Goal: Information Seeking & Learning: Learn about a topic

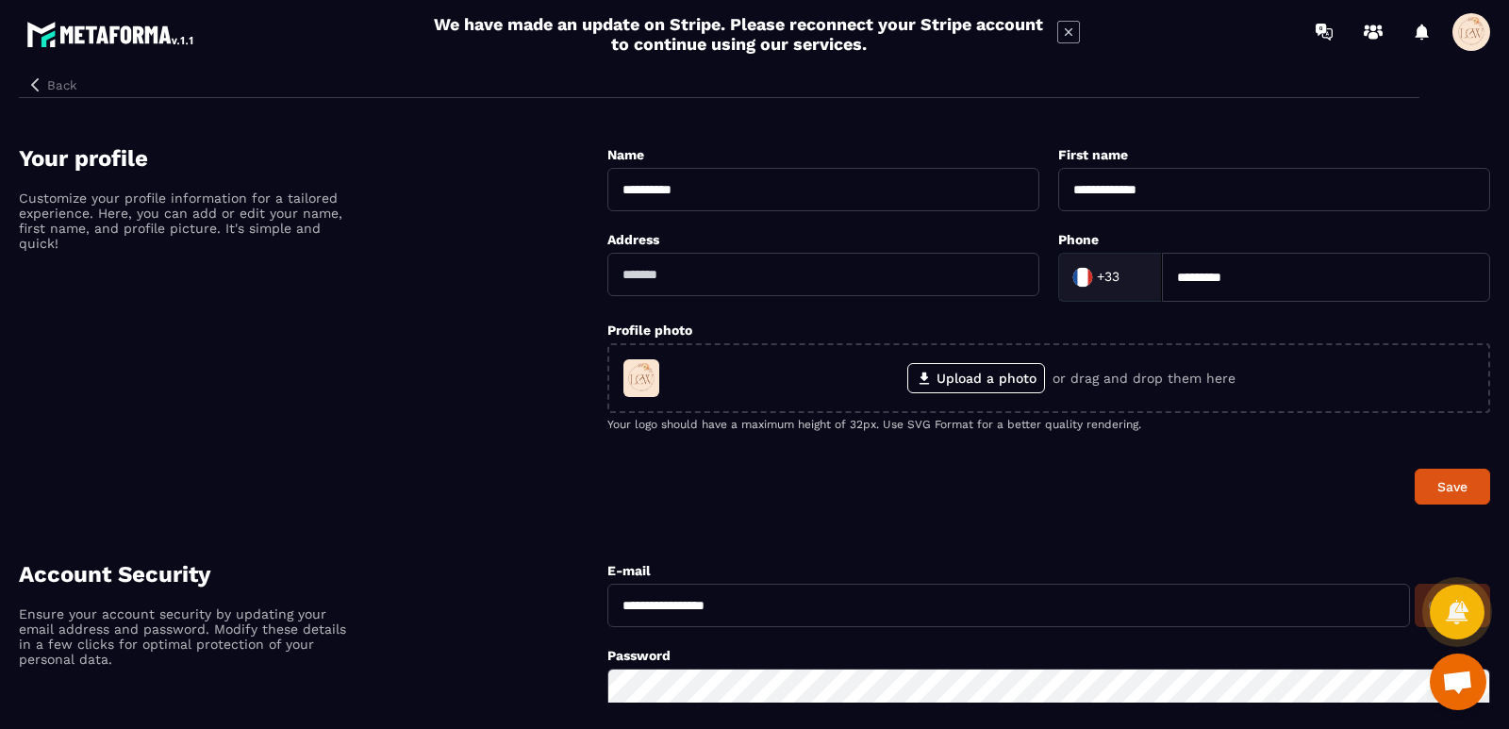
click at [34, 87] on icon "button" at bounding box center [35, 84] width 8 height 13
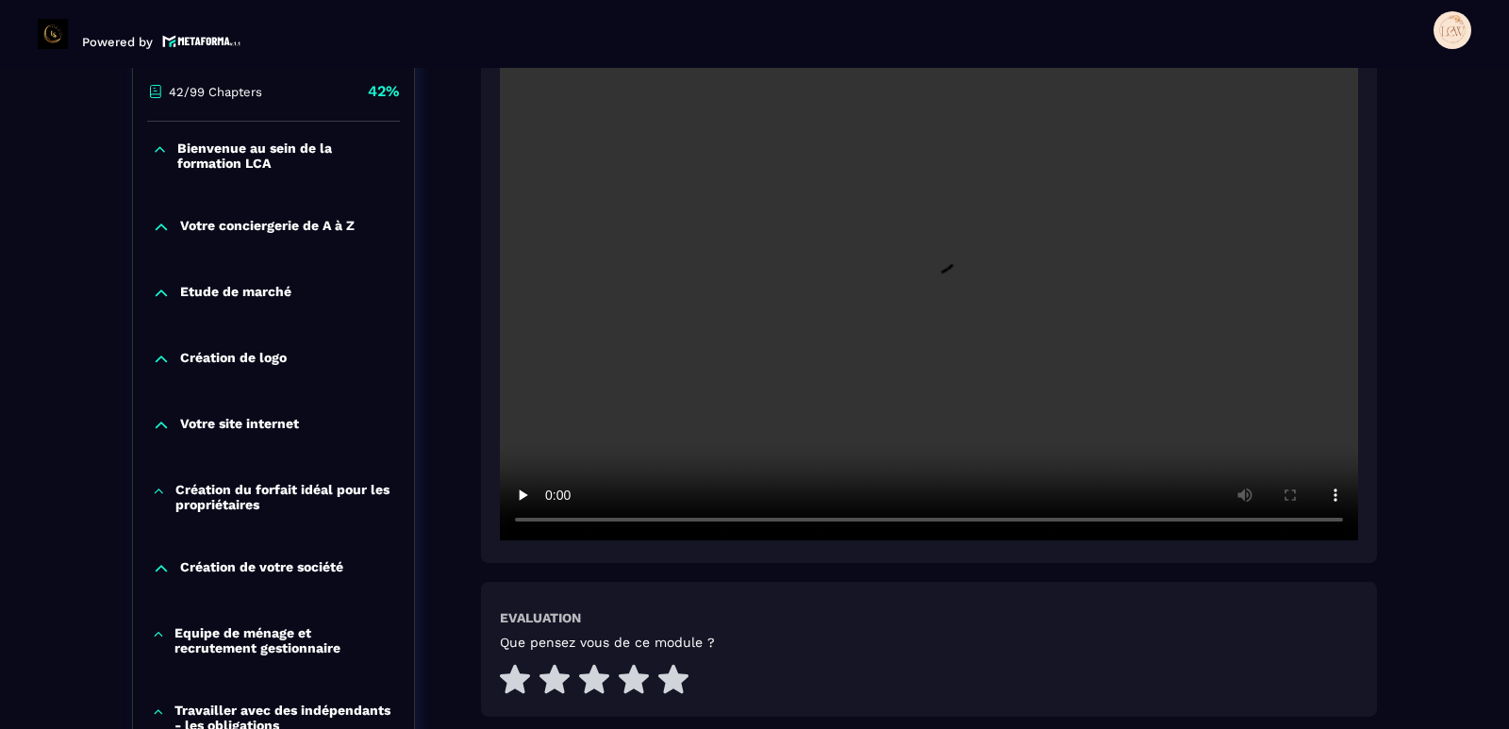
scroll to position [479, 0]
click at [670, 678] on icon at bounding box center [673, 680] width 30 height 29
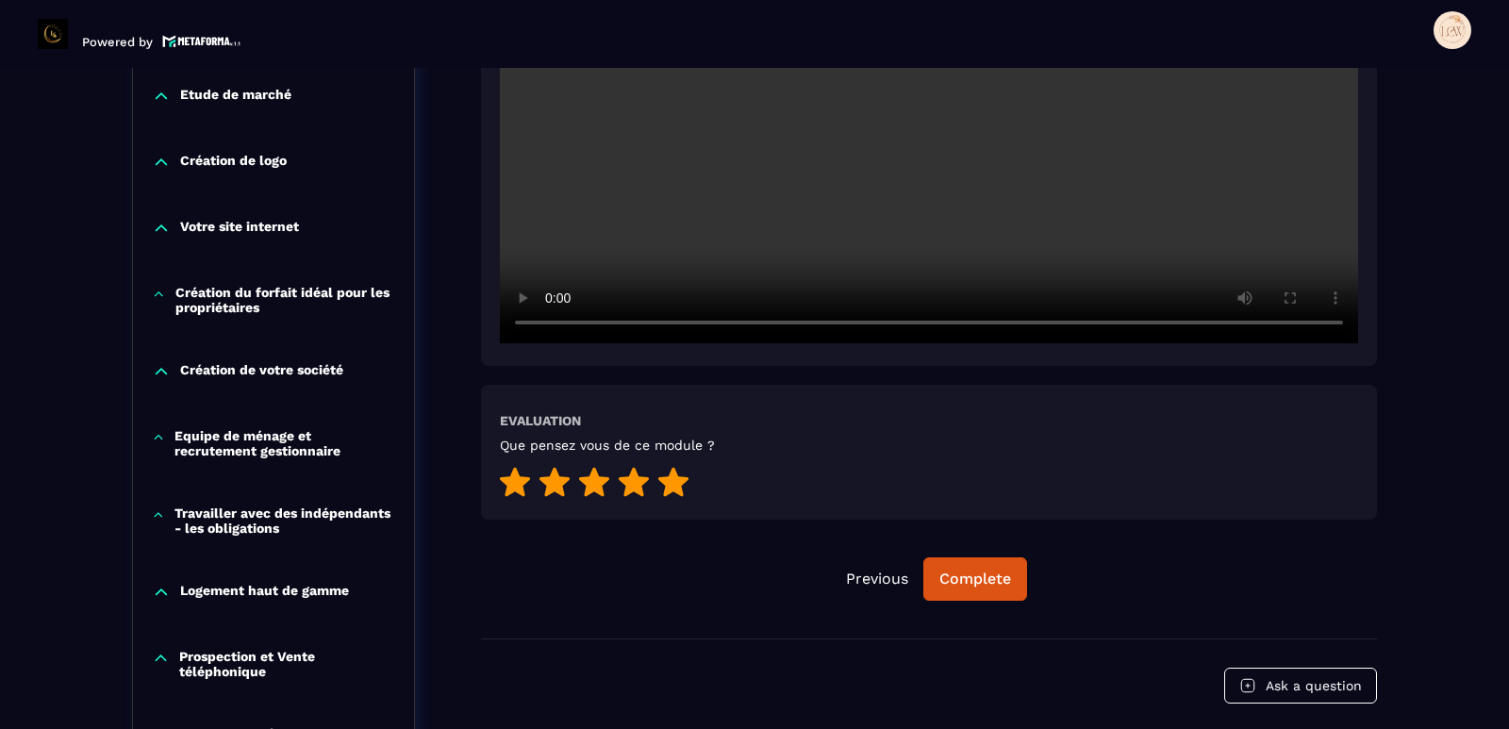
scroll to position [680, 0]
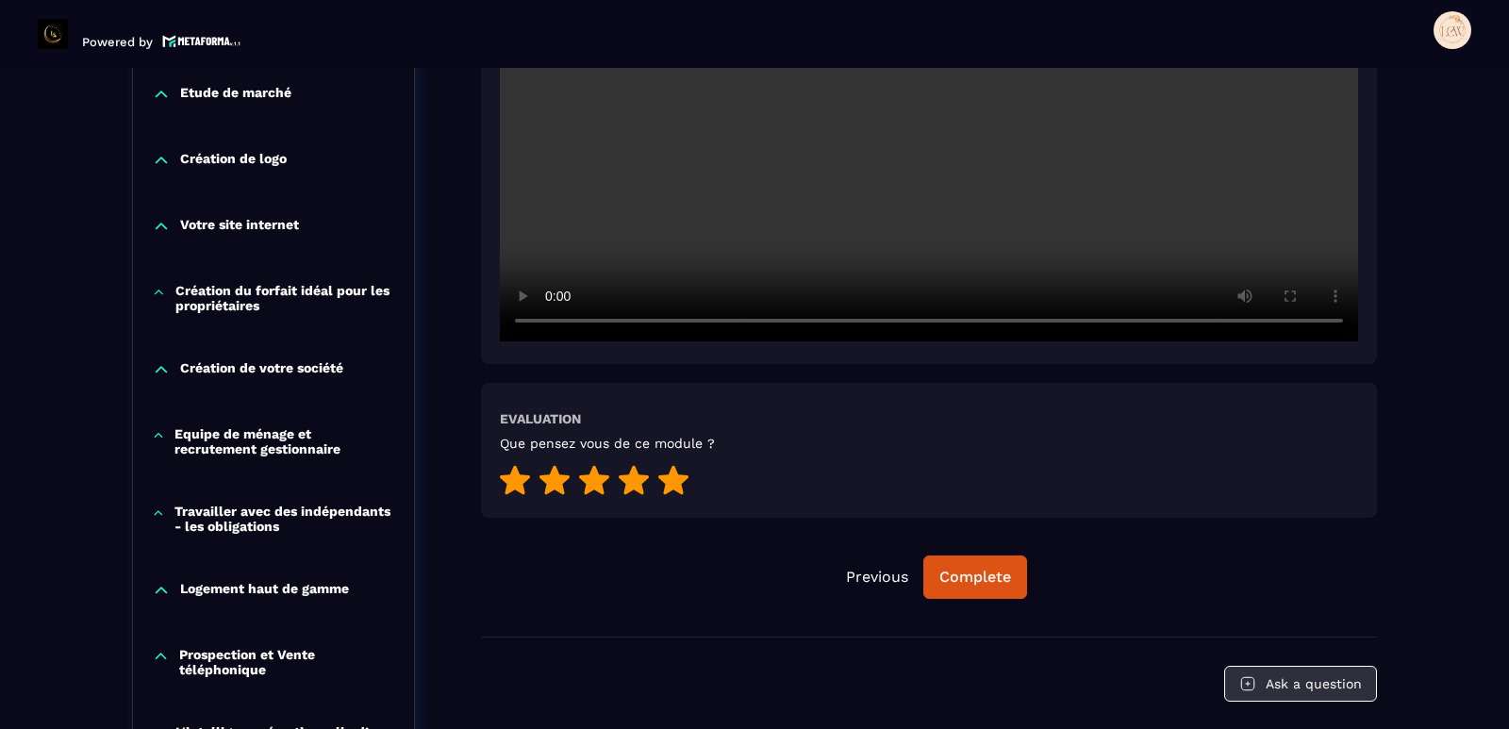
click at [1295, 682] on button "Ask a question" at bounding box center [1300, 684] width 153 height 36
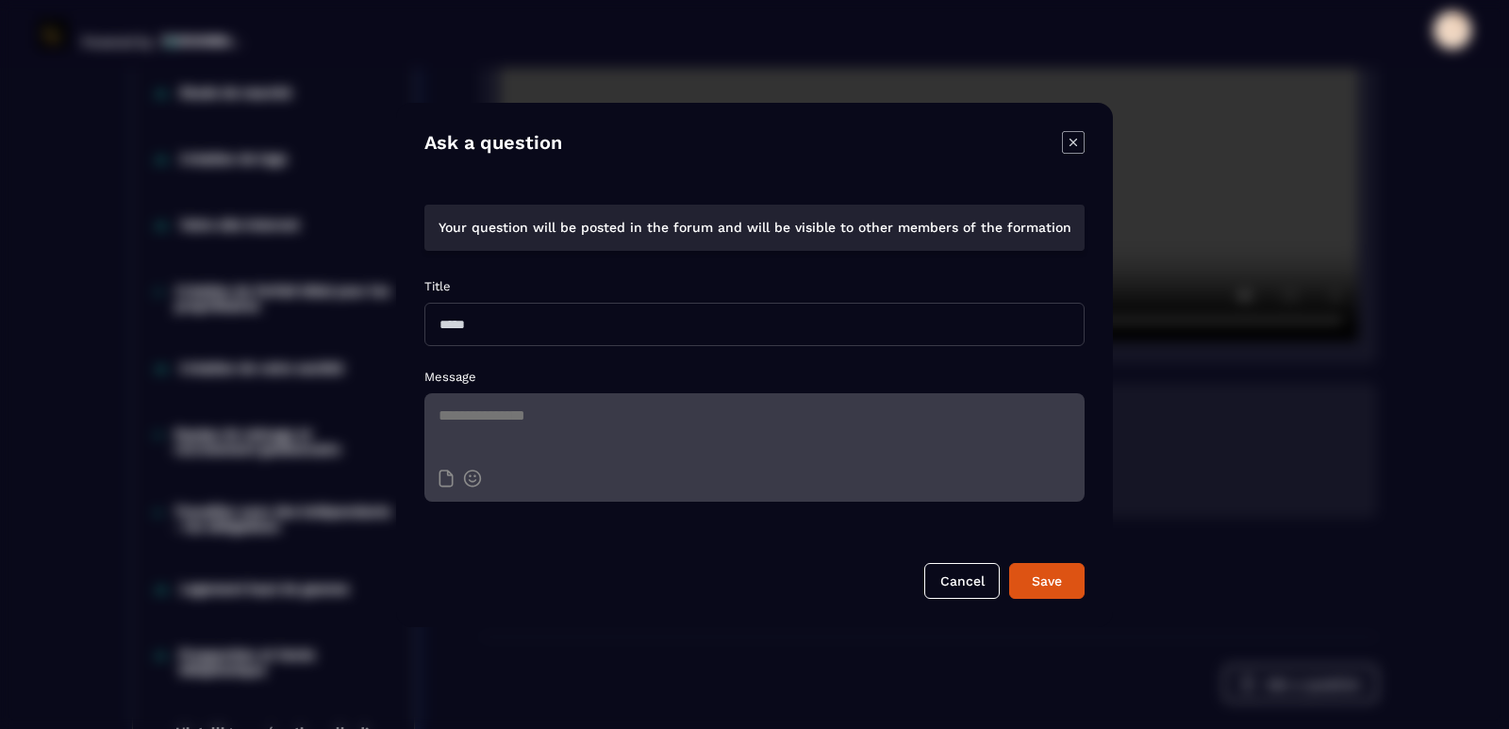
click at [592, 331] on input "Modal window" at bounding box center [754, 324] width 660 height 43
type input "**********"
click at [568, 409] on textarea "Modal window" at bounding box center [754, 426] width 660 height 66
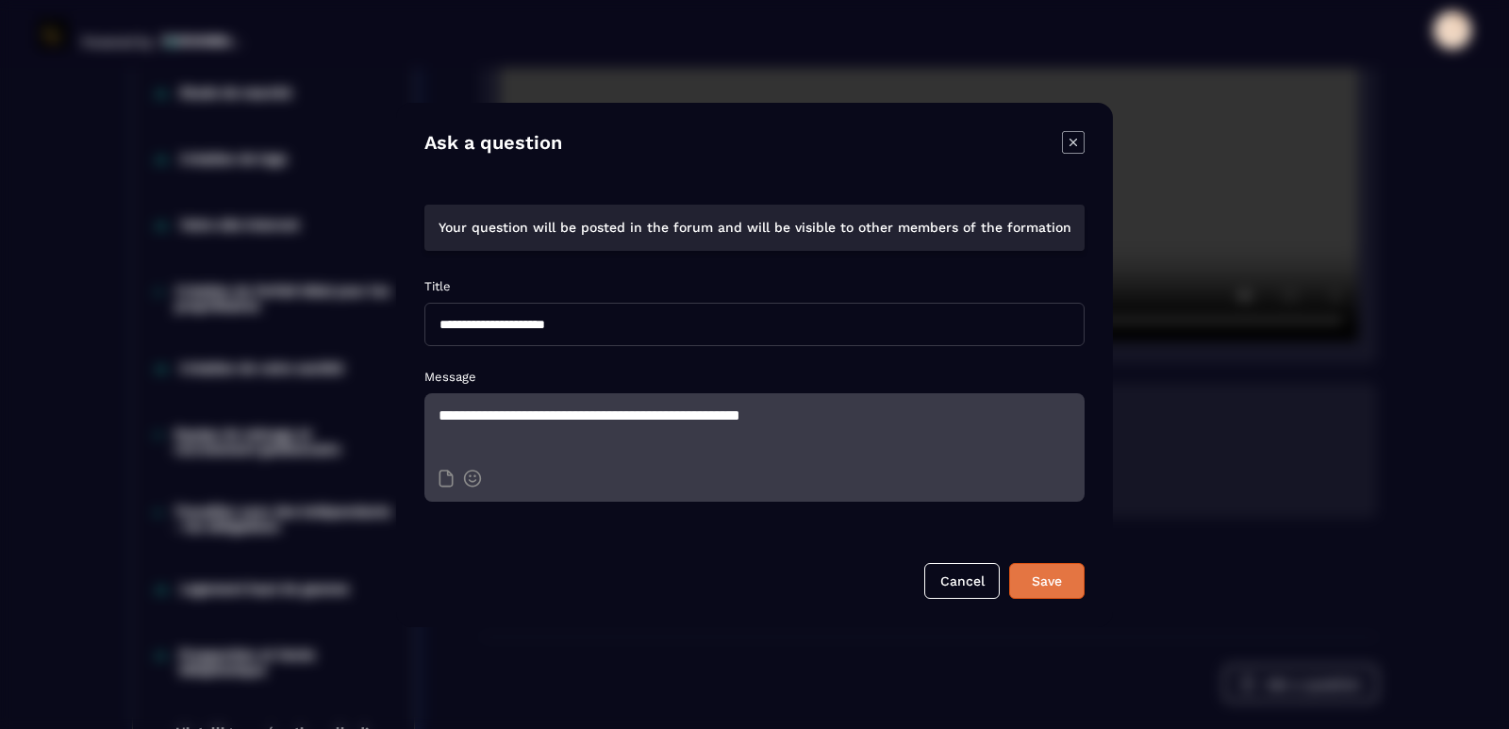
type textarea "**********"
click at [1035, 583] on div "Save" at bounding box center [1047, 581] width 51 height 19
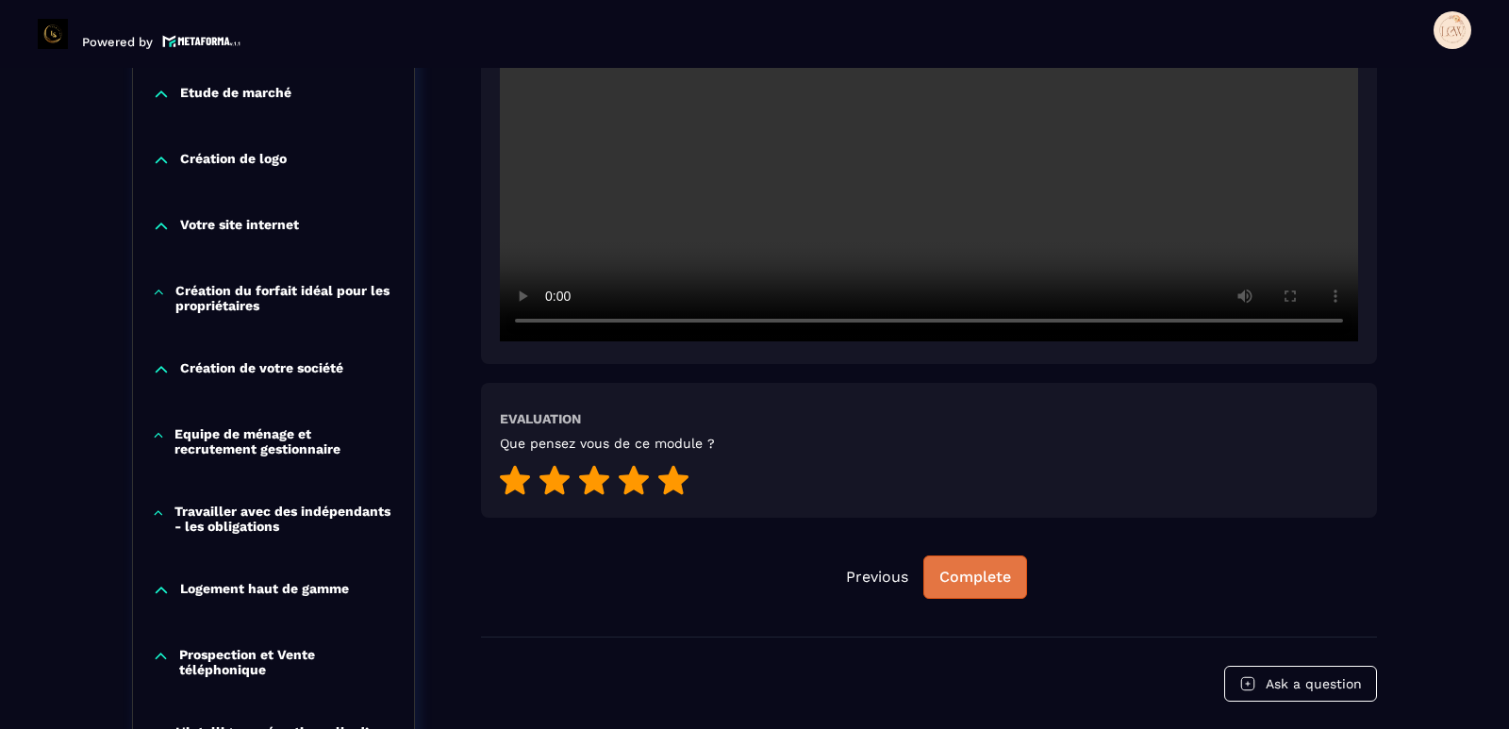
click at [995, 574] on div "Complete" at bounding box center [975, 577] width 72 height 19
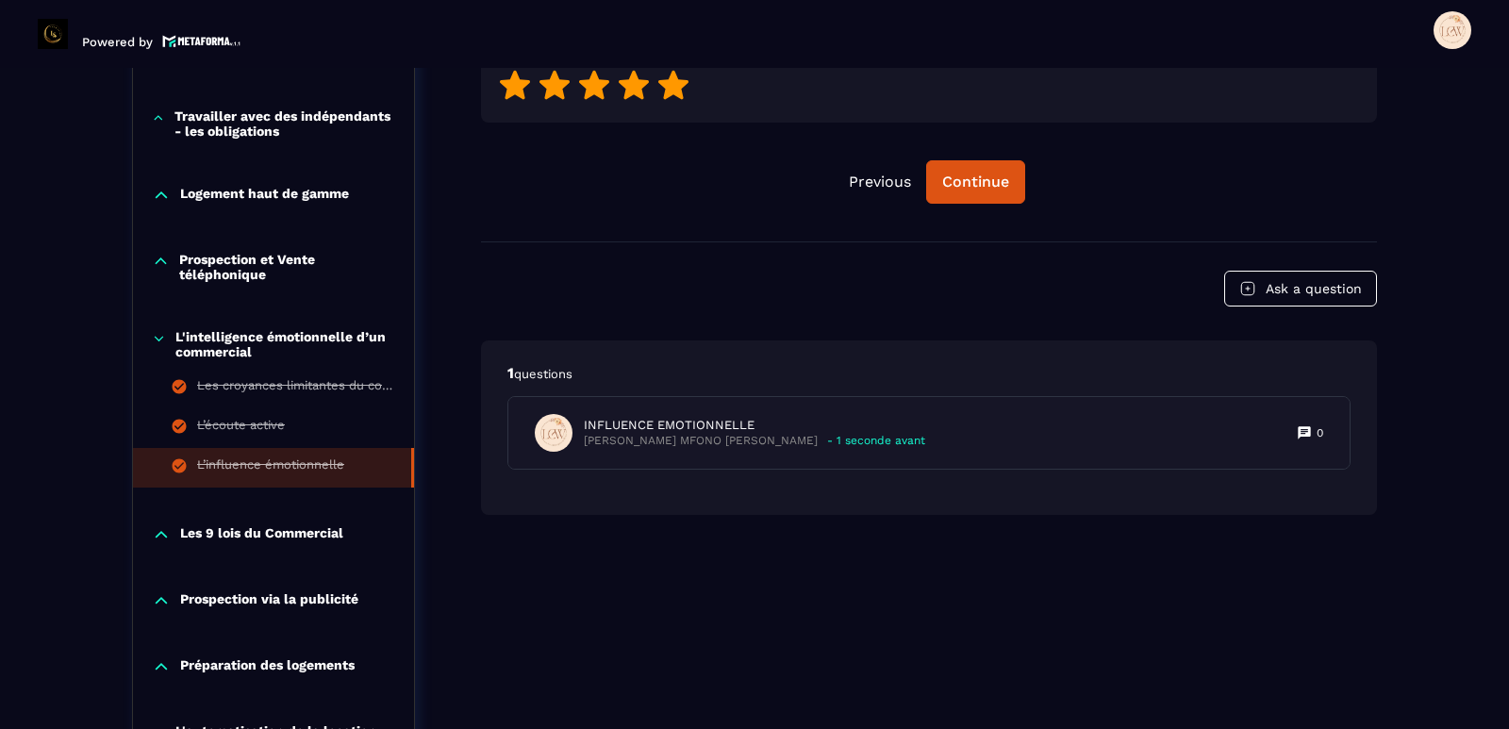
scroll to position [963, 0]
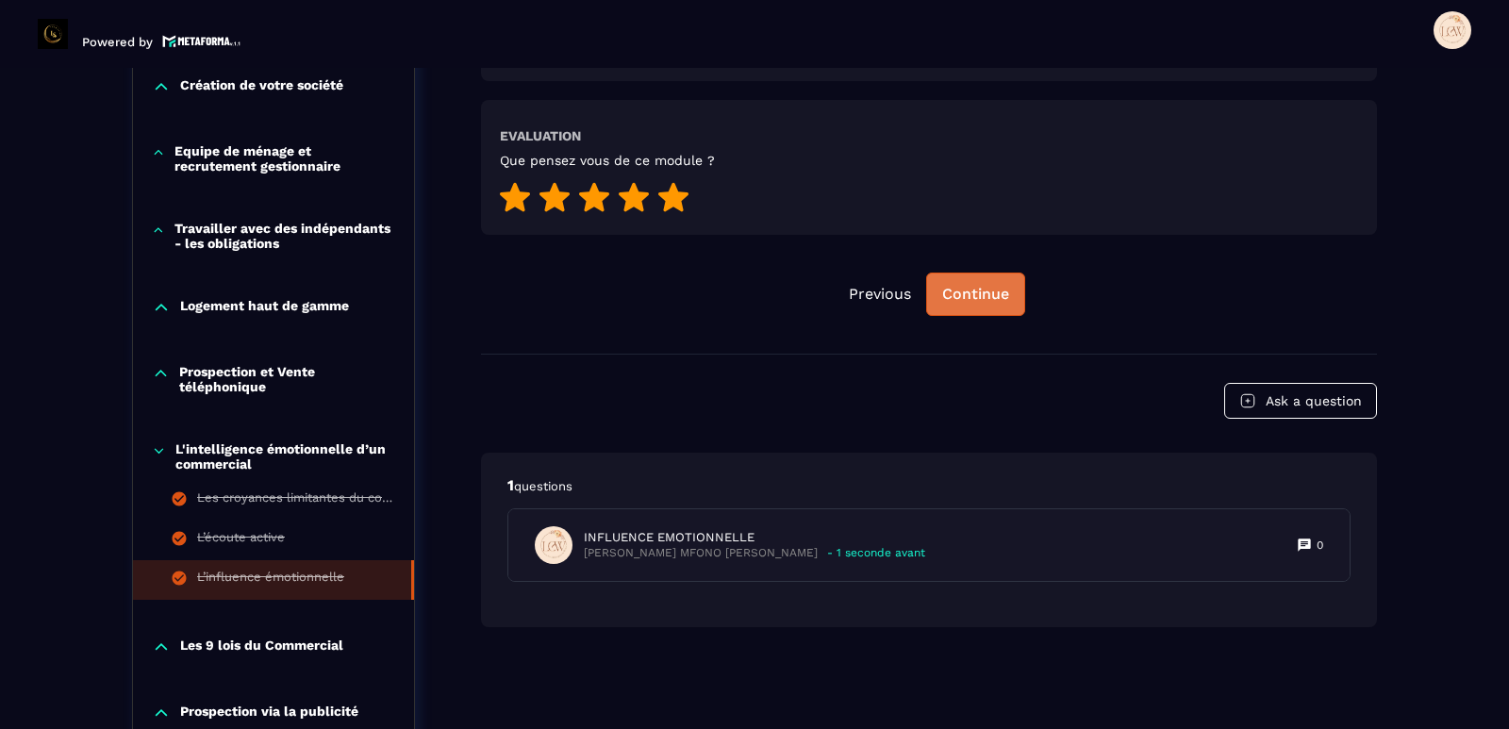
click at [972, 296] on div "Continue" at bounding box center [975, 294] width 67 height 19
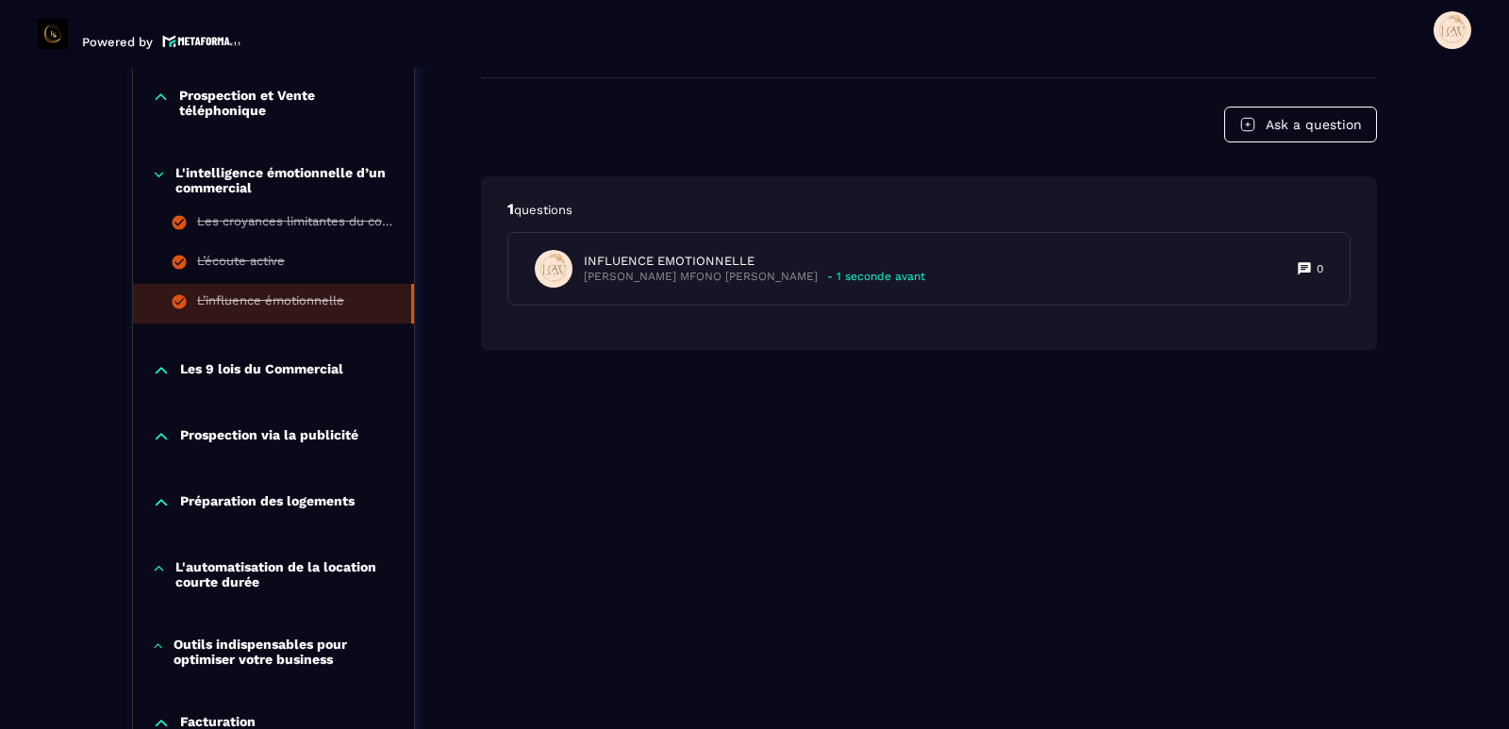
scroll to position [1246, 0]
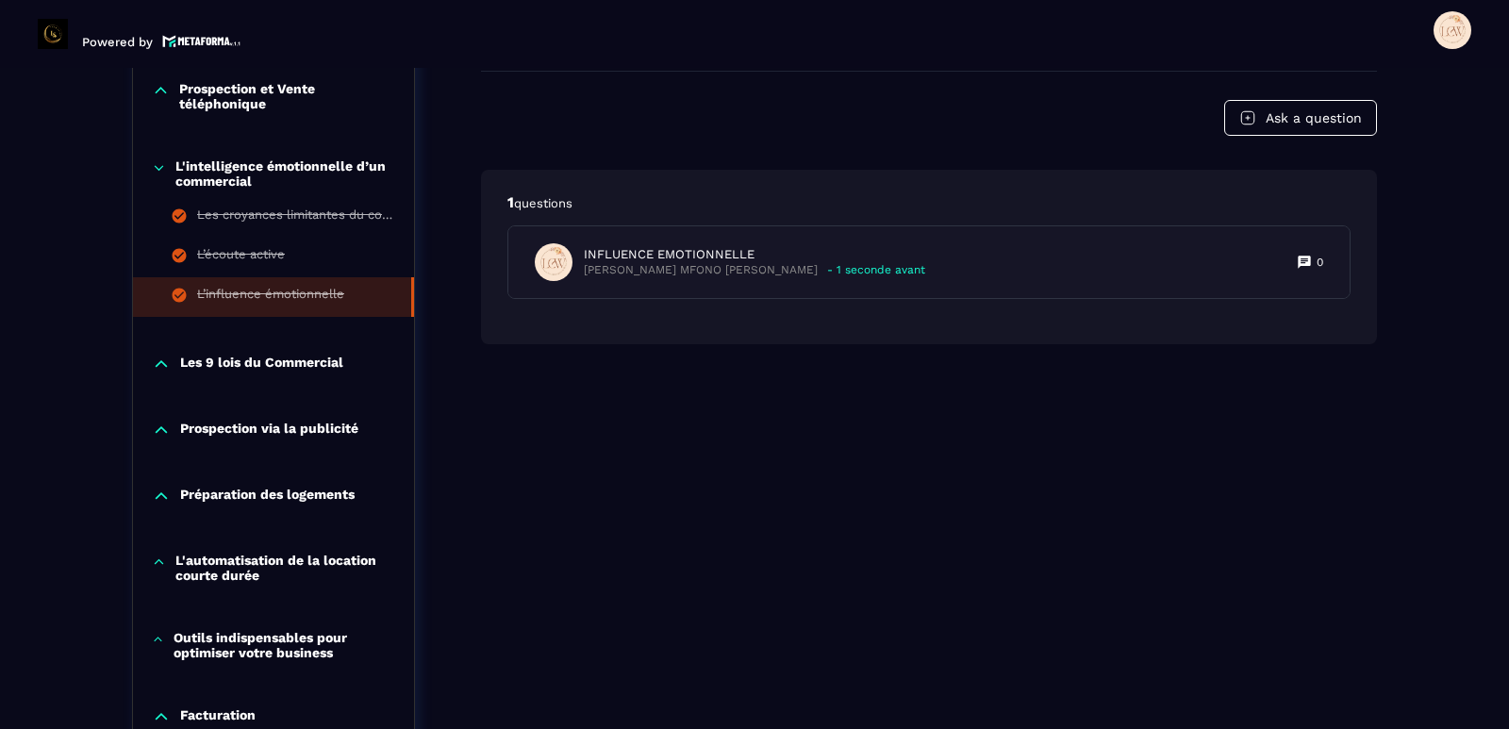
click at [158, 172] on icon at bounding box center [159, 167] width 14 height 19
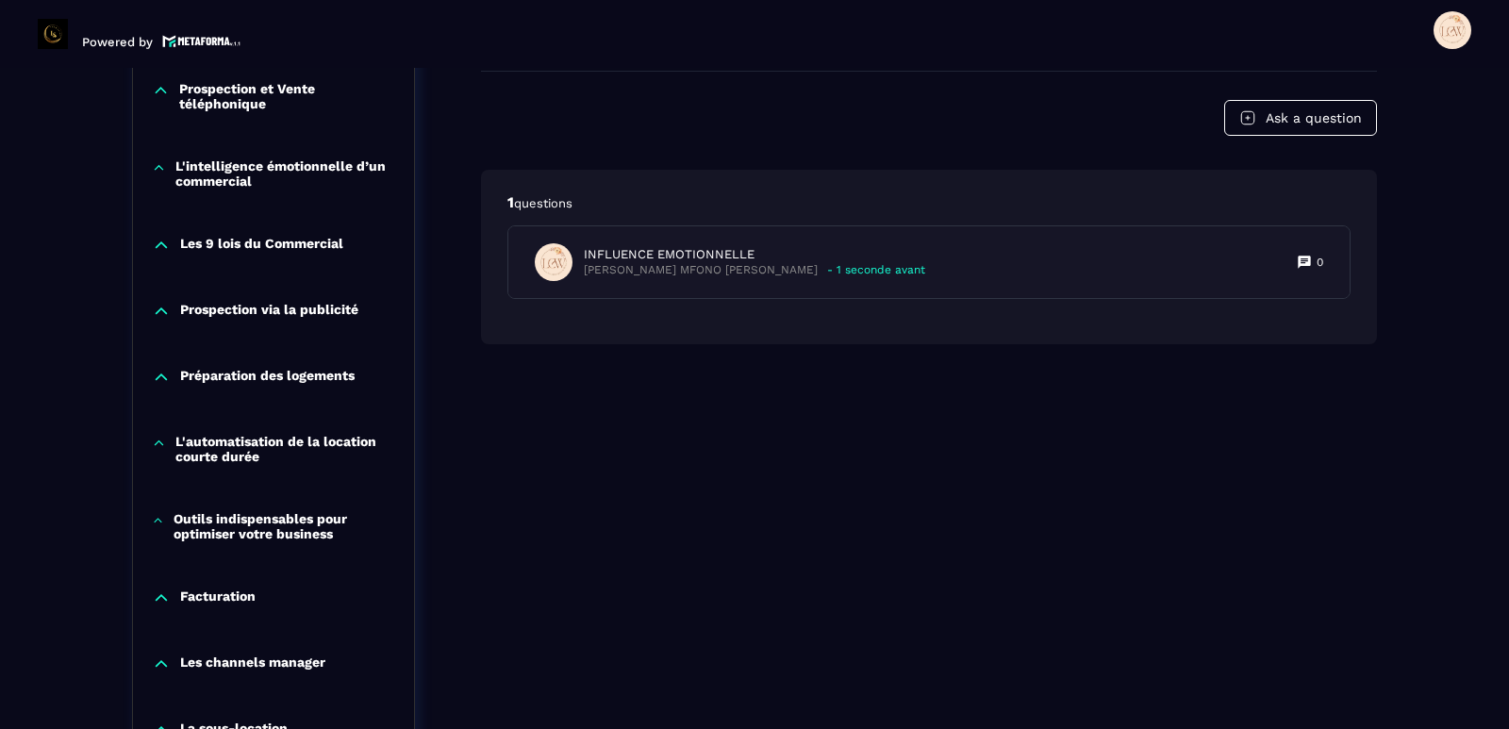
click at [164, 244] on icon at bounding box center [161, 245] width 11 height 6
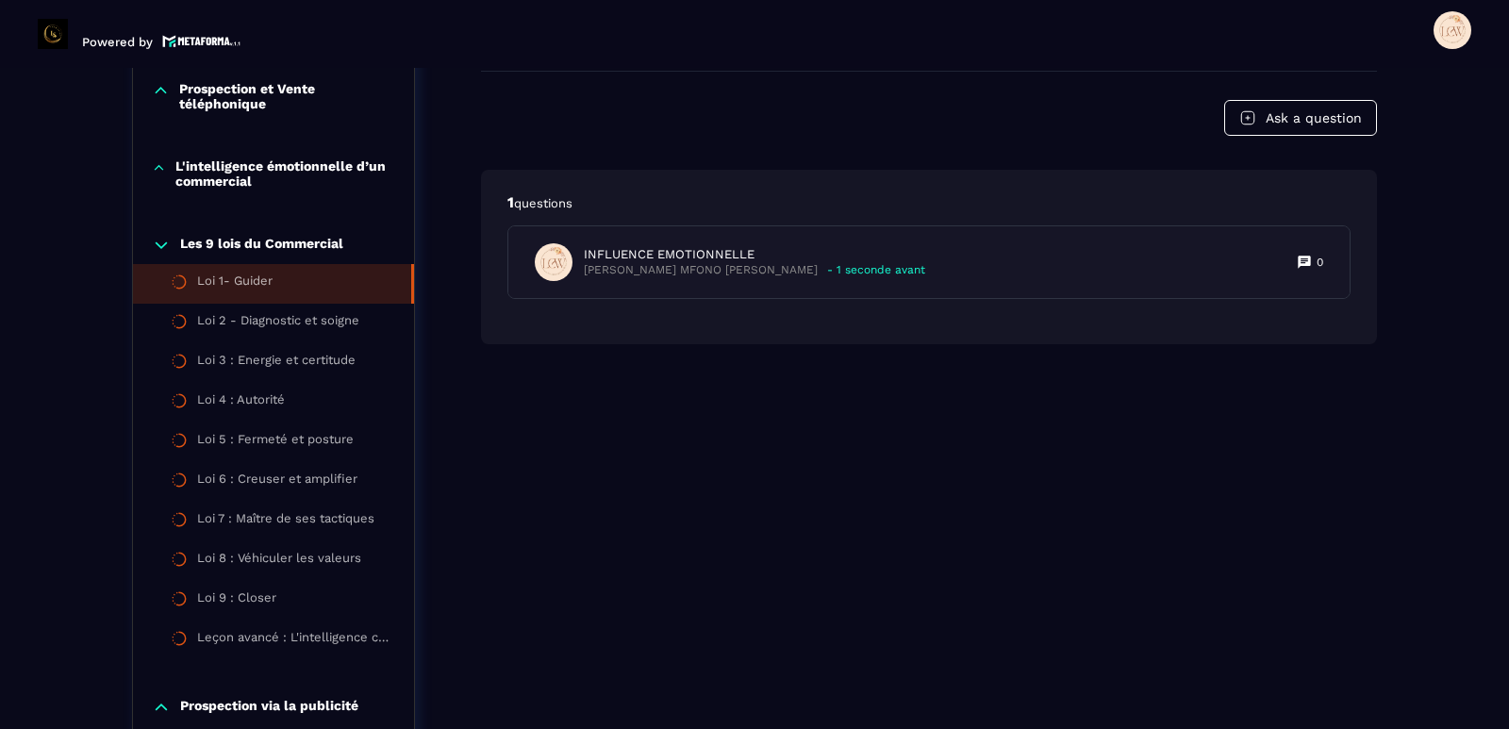
click at [245, 286] on div "Loi 1- Guider" at bounding box center [234, 284] width 75 height 21
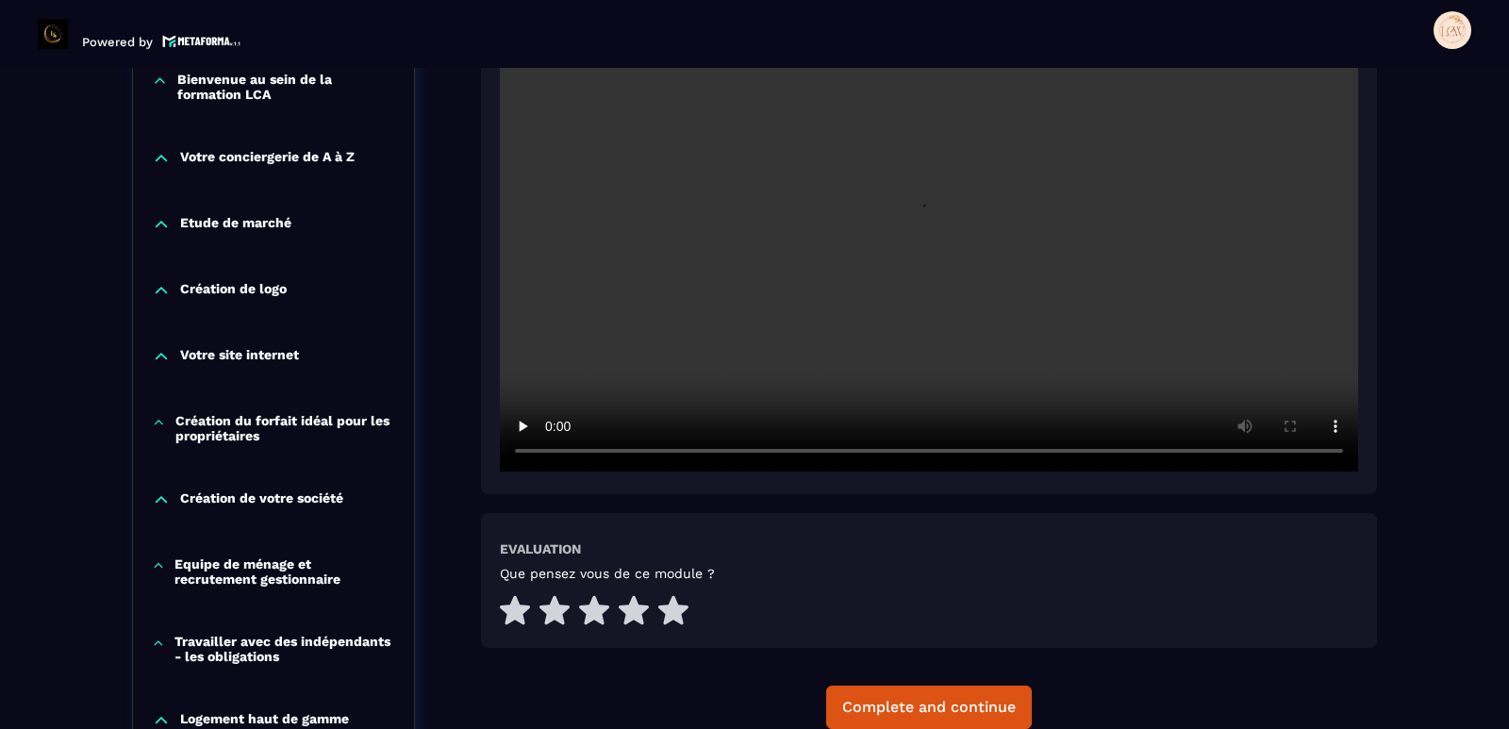
scroll to position [668, 0]
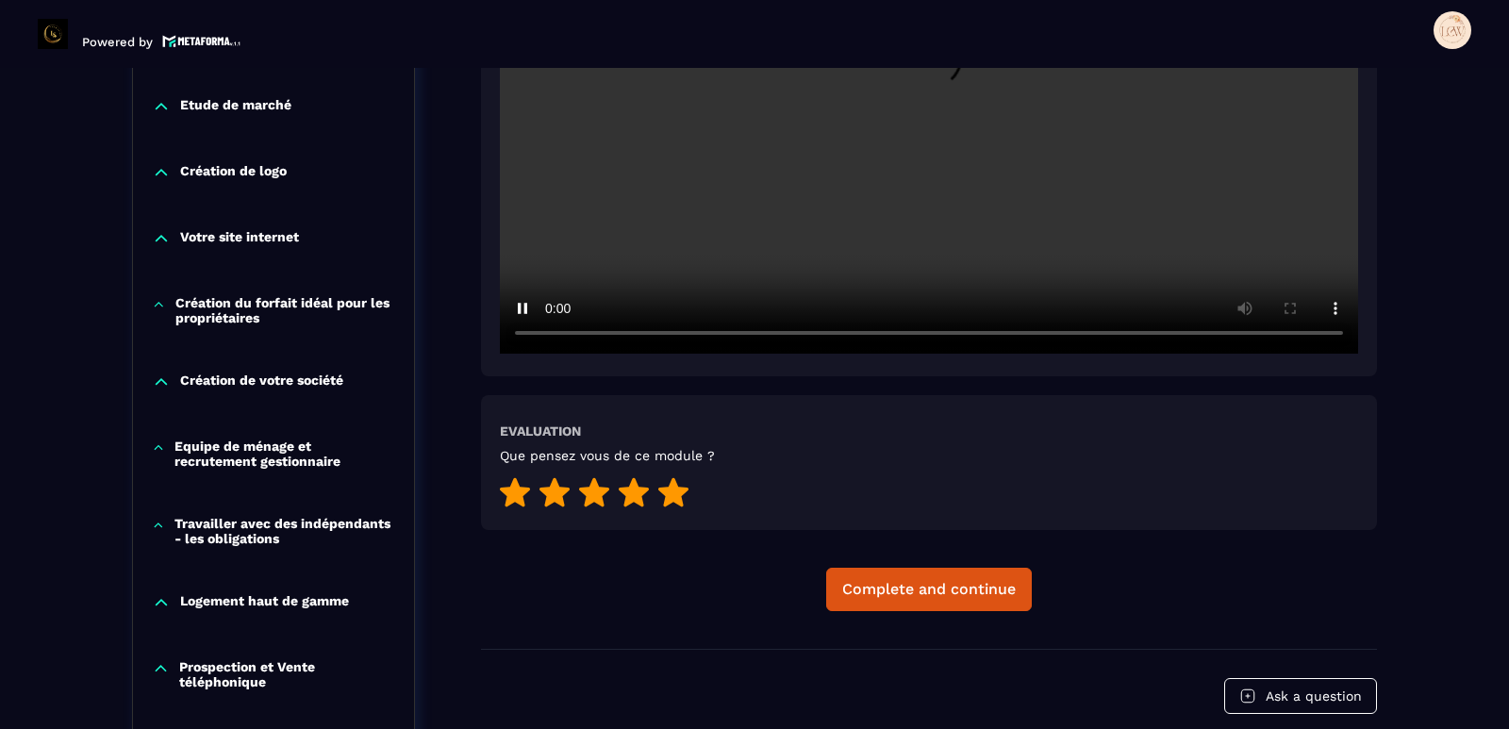
click at [676, 491] on icon at bounding box center [673, 491] width 30 height 29
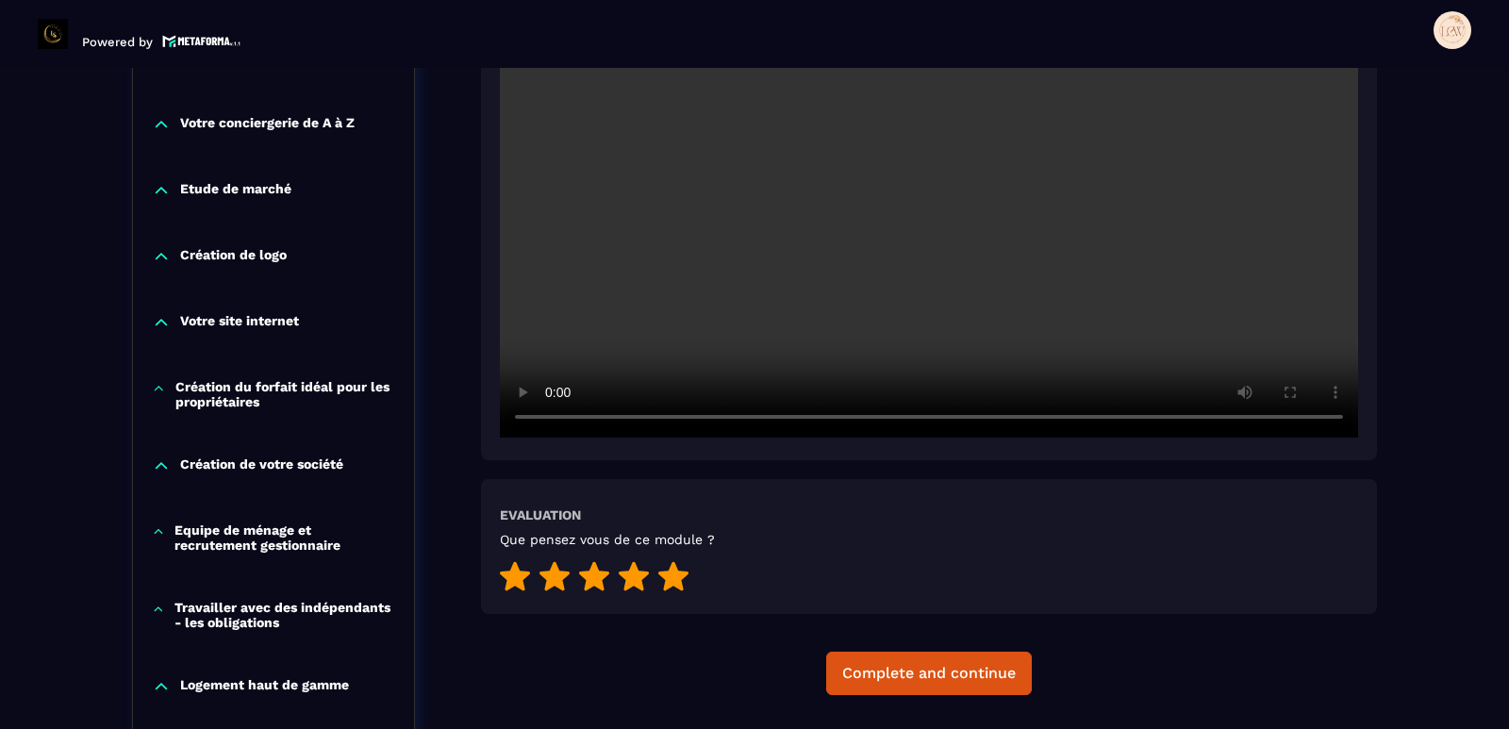
scroll to position [951, 0]
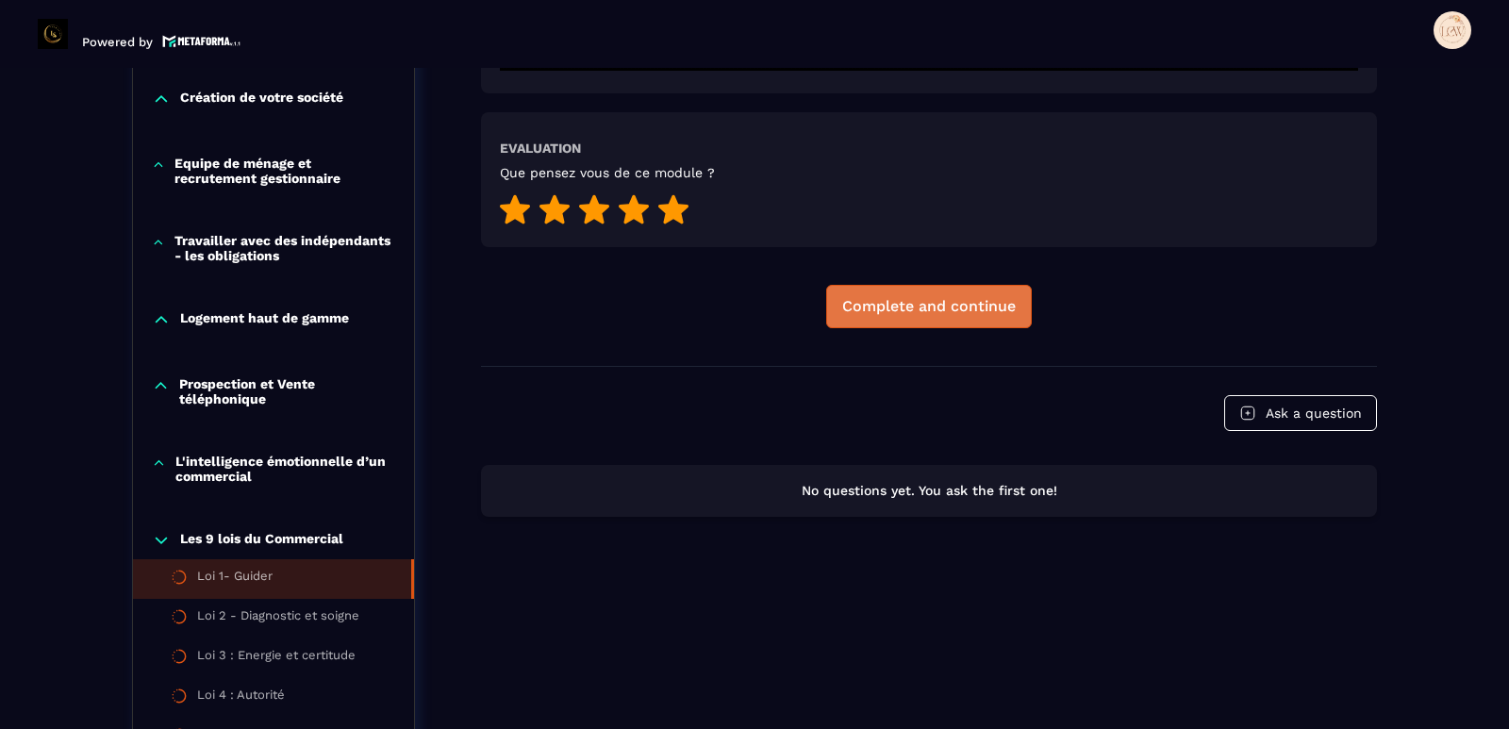
click at [933, 303] on div "Complete and continue" at bounding box center [929, 306] width 174 height 19
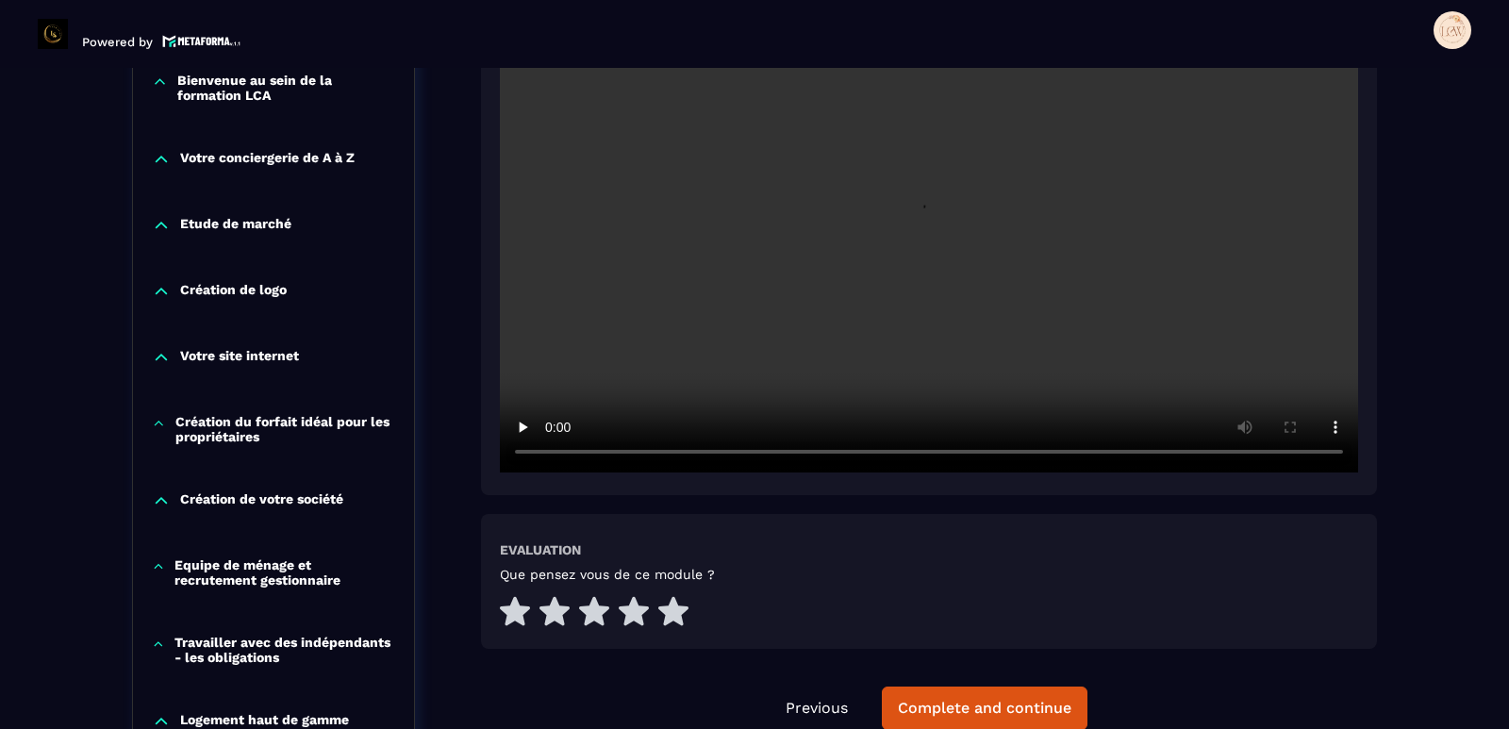
scroll to position [573, 0]
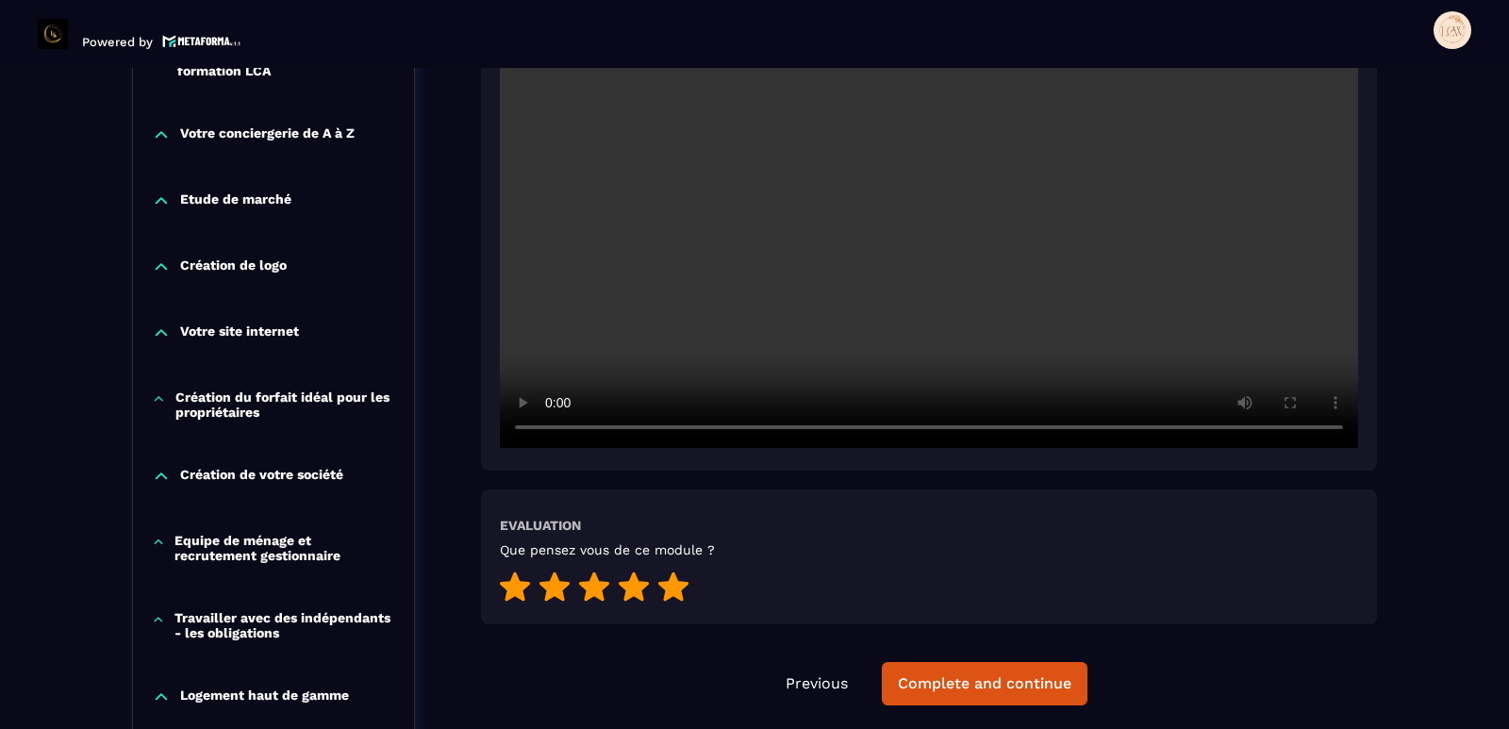
click at [678, 590] on icon at bounding box center [673, 586] width 30 height 29
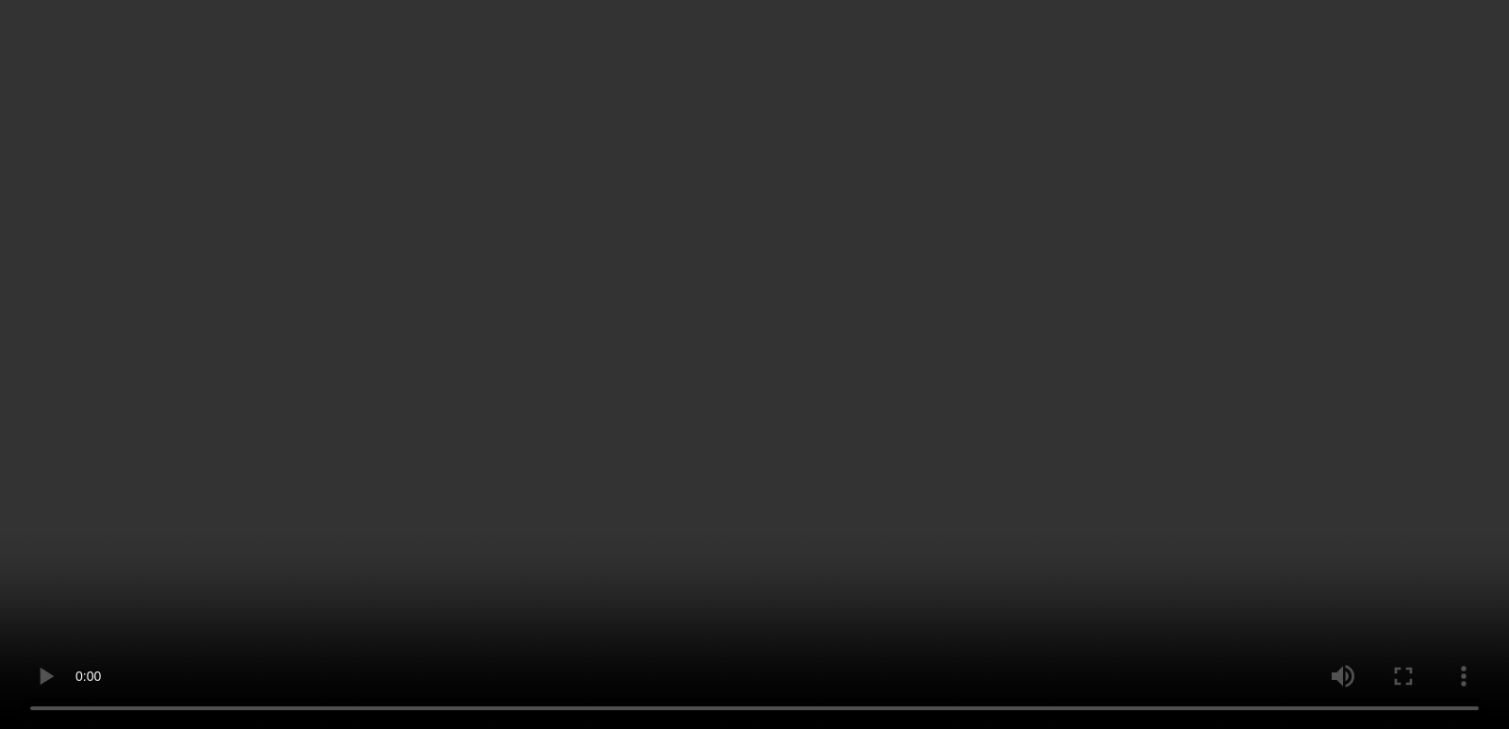
scroll to position [856, 0]
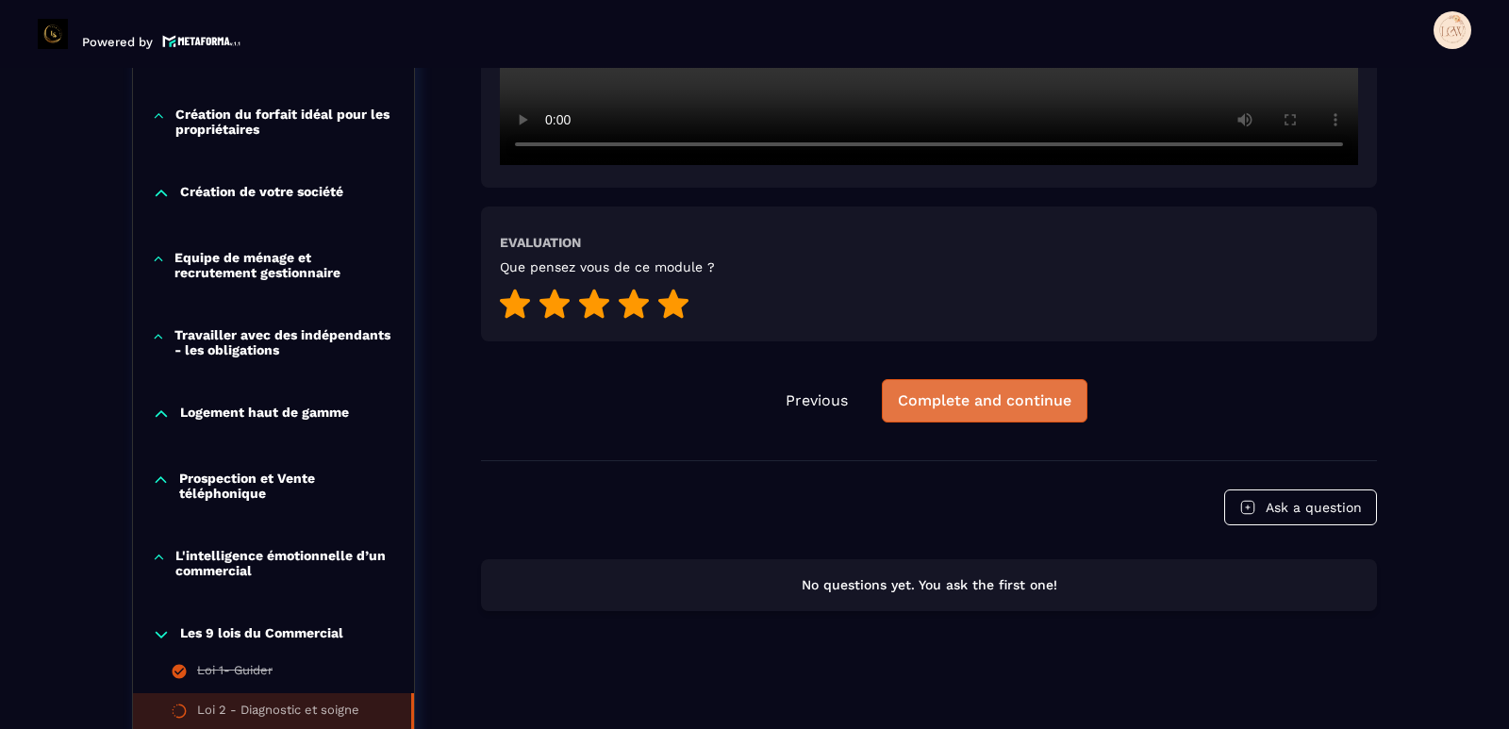
click at [952, 401] on div "Complete and continue" at bounding box center [985, 400] width 174 height 19
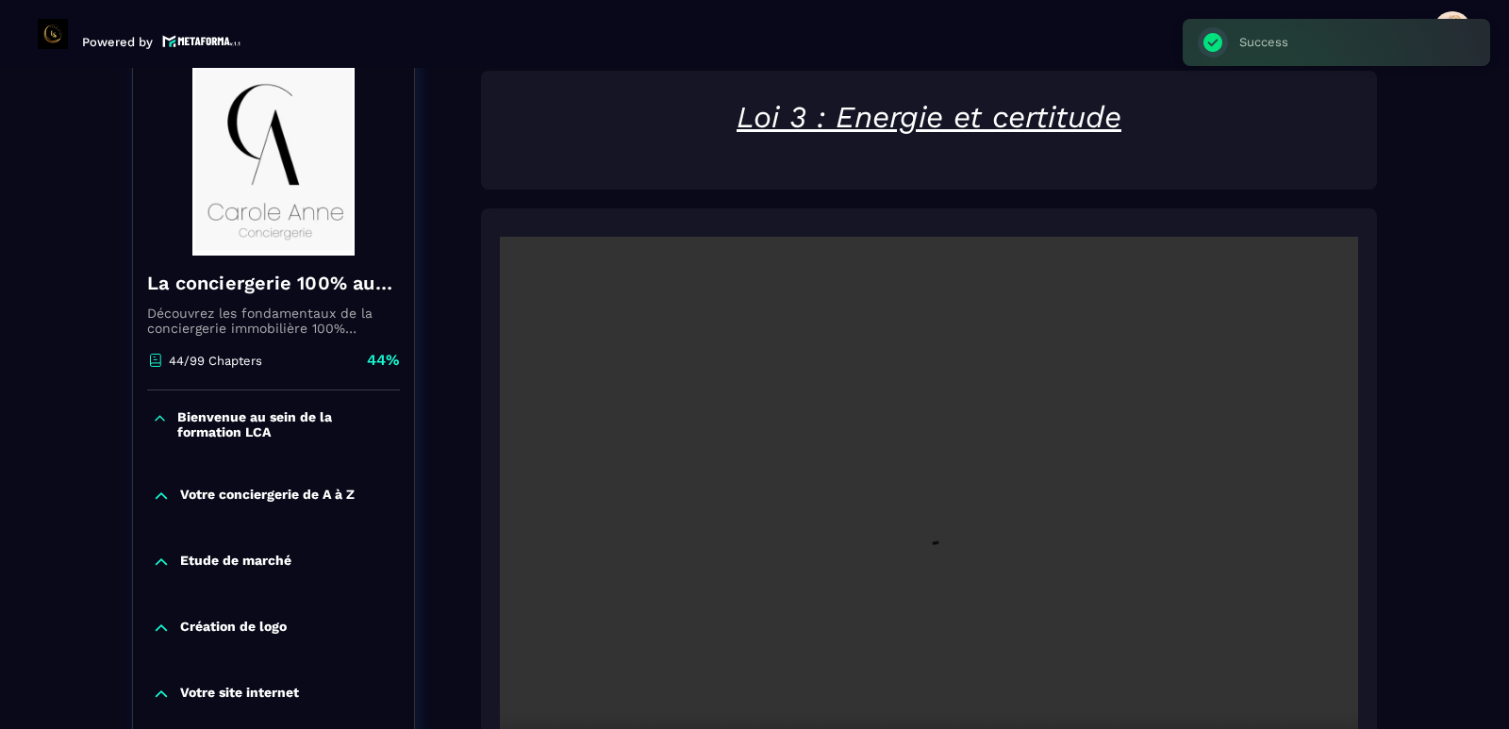
scroll to position [196, 0]
